Goal: Information Seeking & Learning: Learn about a topic

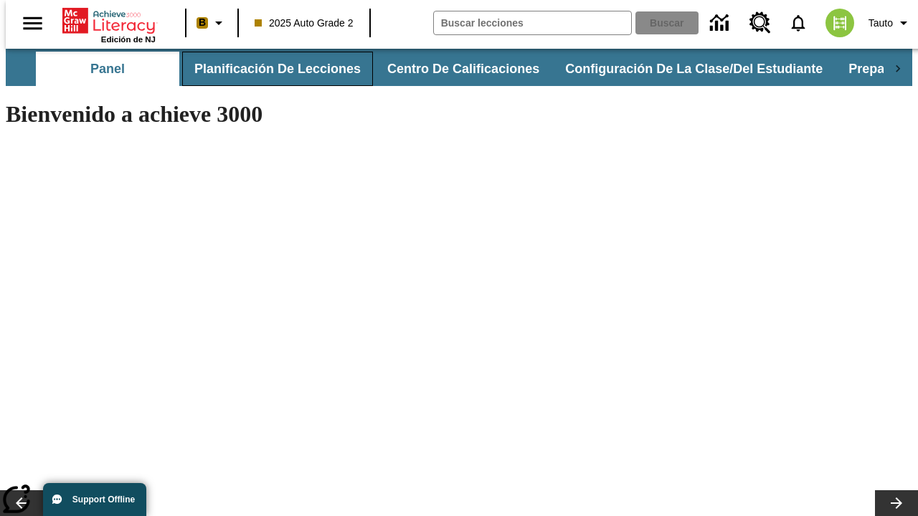
click at [269, 69] on button "Planificación de lecciones" at bounding box center [277, 69] width 191 height 34
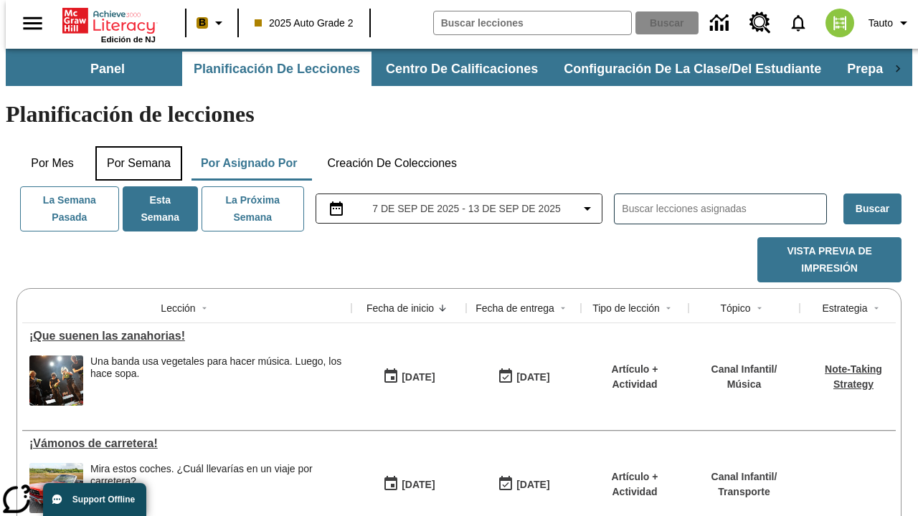
click at [134, 146] on button "Por semana" at bounding box center [138, 163] width 87 height 34
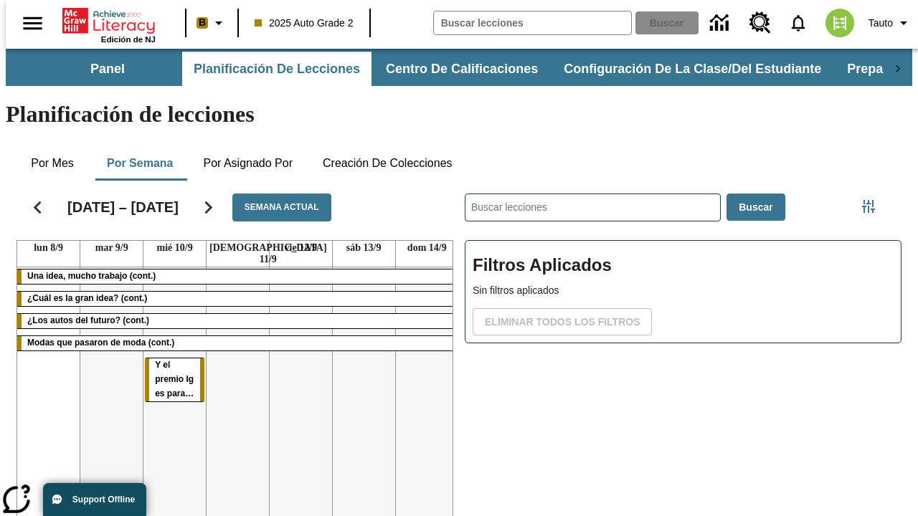
click at [421, 356] on tr "Una idea, mucho trabajo (cont.) ¿Cuál es la gran idea? (cont.) ¿Los autos del f…" at bounding box center [237, 421] width 441 height 309
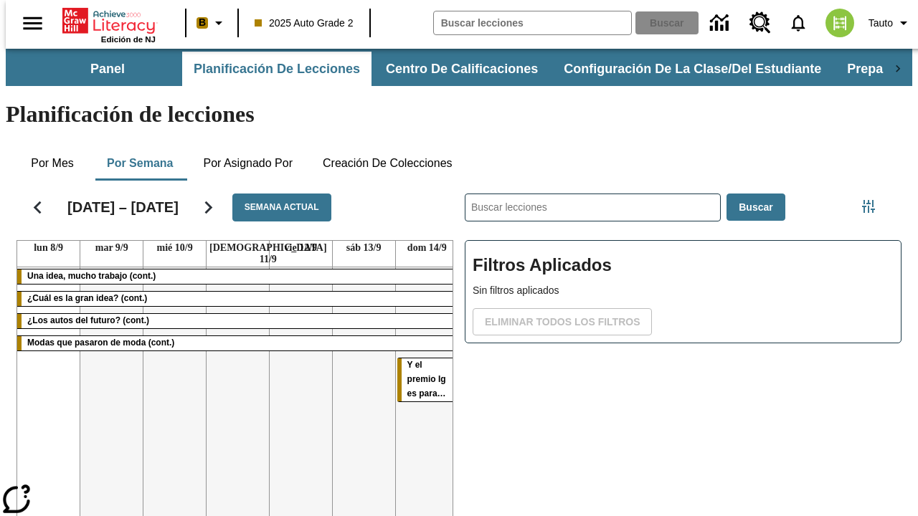
click at [408, 360] on span "Y el premio Ig es para…" at bounding box center [426, 379] width 39 height 39
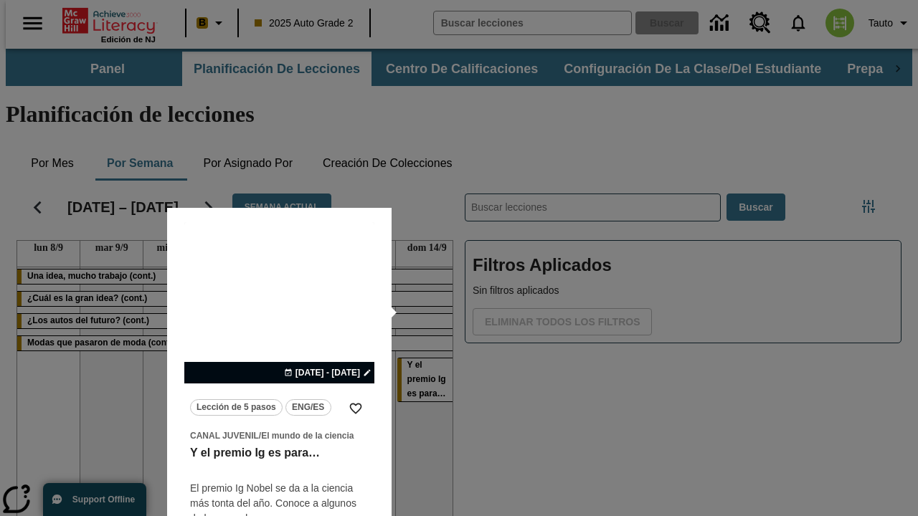
scroll to position [24, 0]
